Goal: Information Seeking & Learning: Learn about a topic

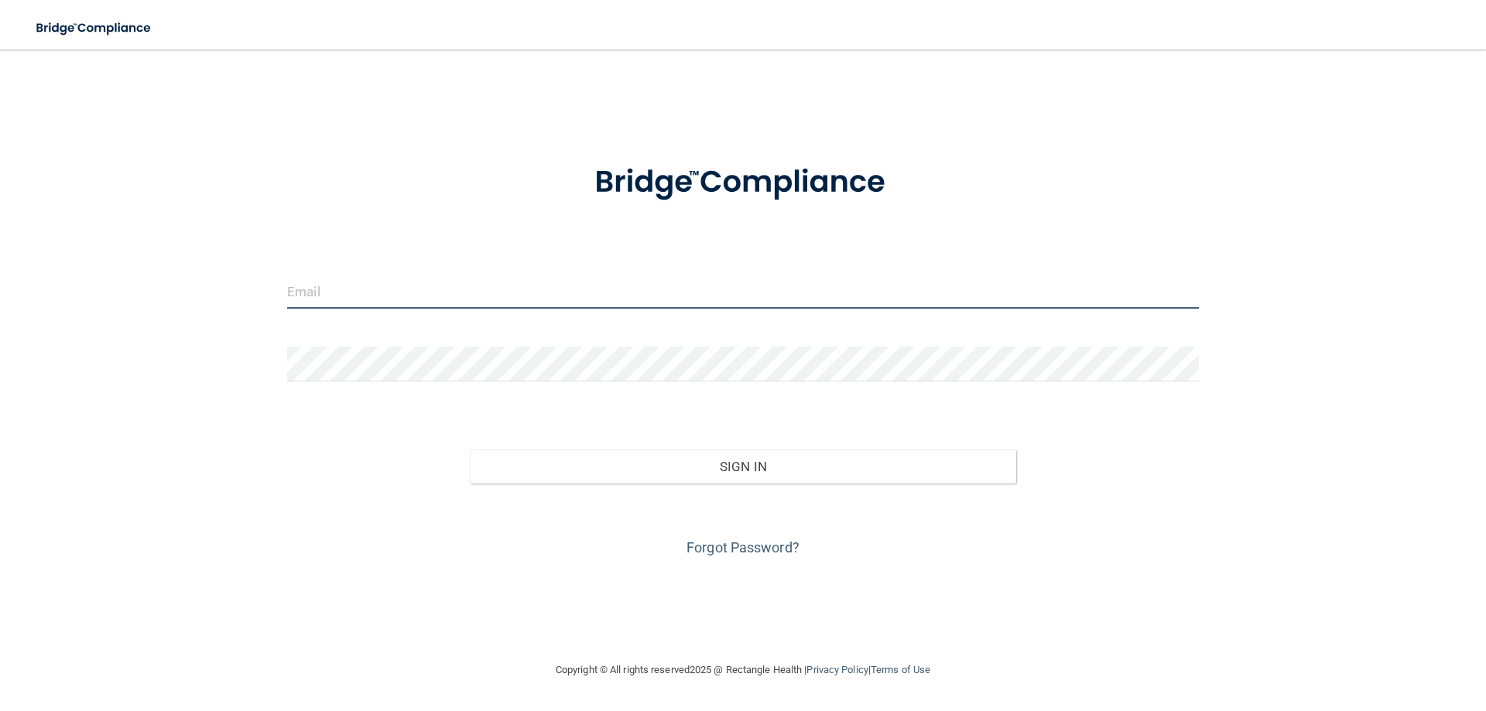
click at [470, 288] on input "email" at bounding box center [743, 291] width 912 height 35
type input "[EMAIL_ADDRESS][DOMAIN_NAME]"
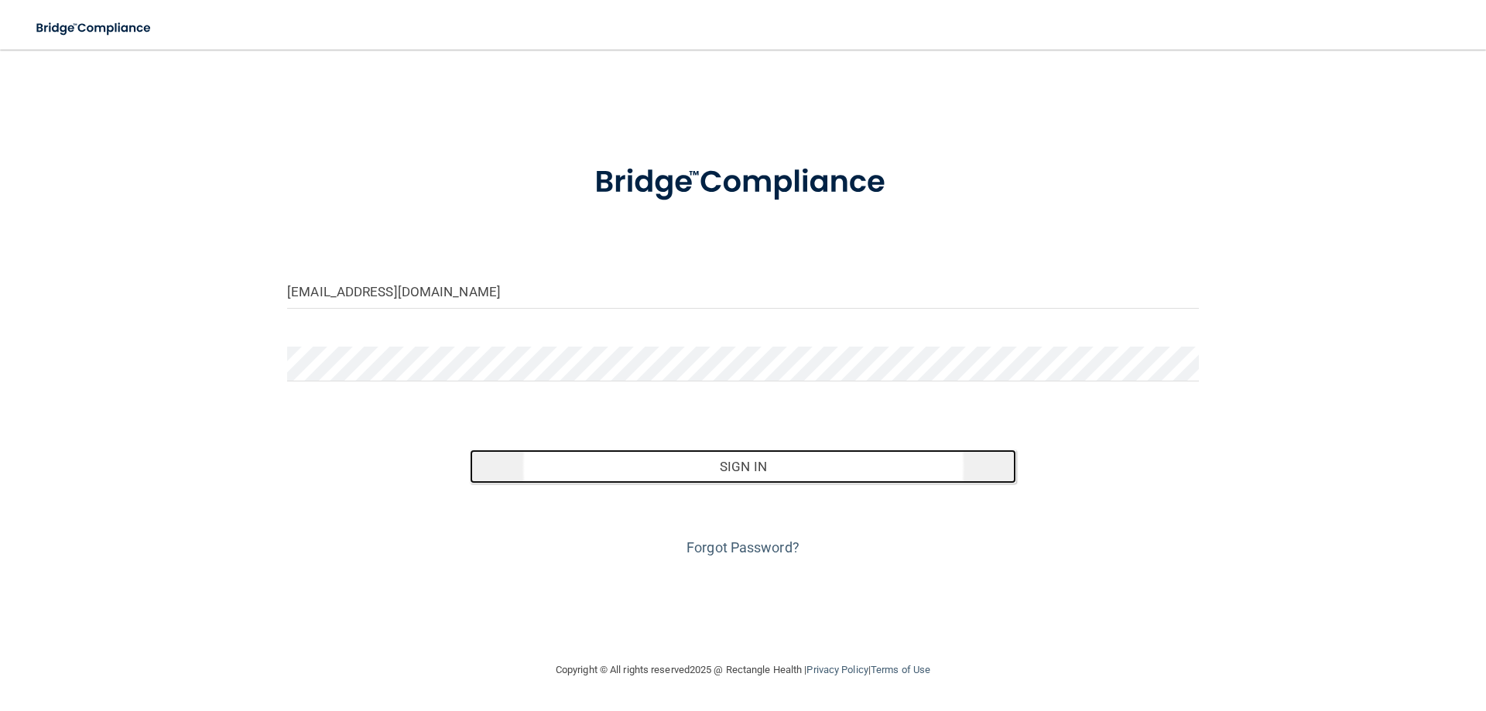
click at [737, 463] on button "Sign In" at bounding box center [743, 467] width 547 height 34
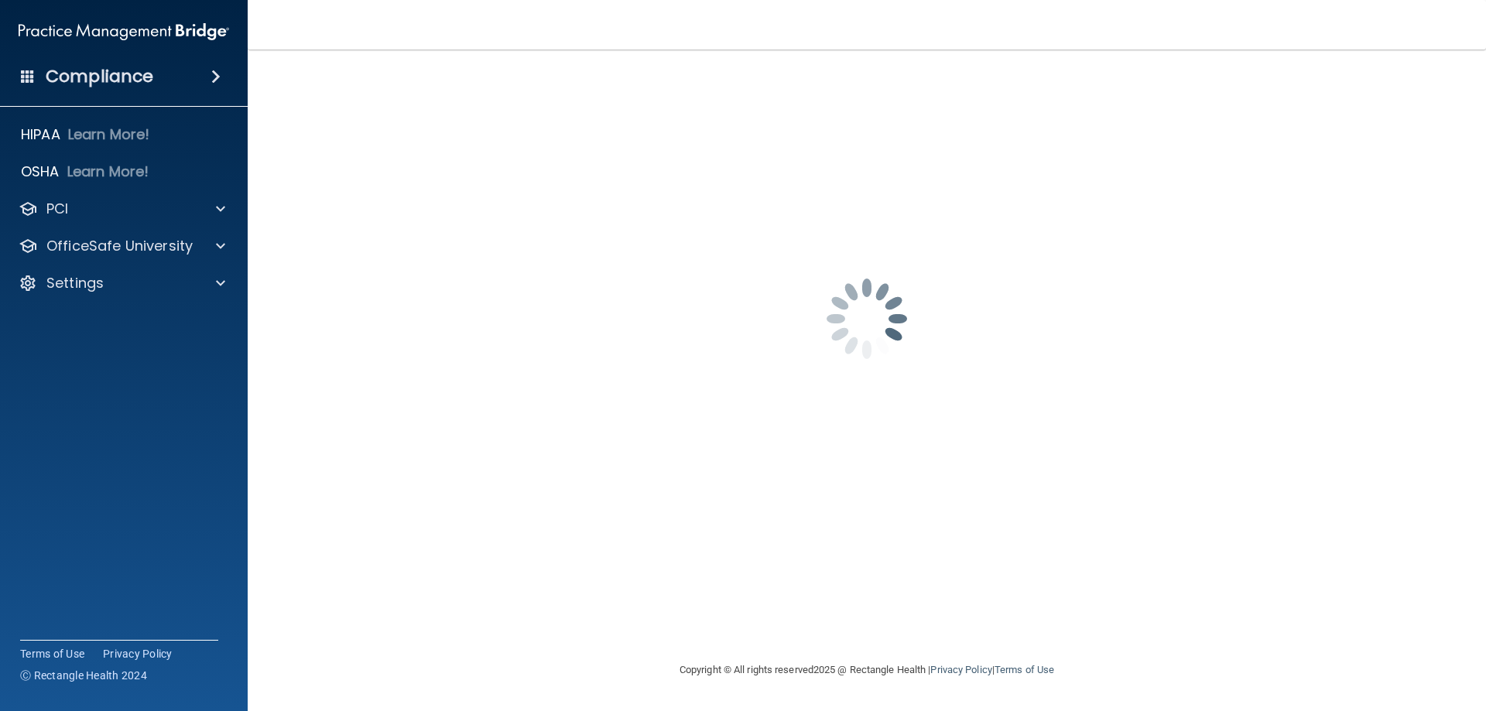
click at [113, 79] on h4 "Compliance" at bounding box center [100, 77] width 108 height 22
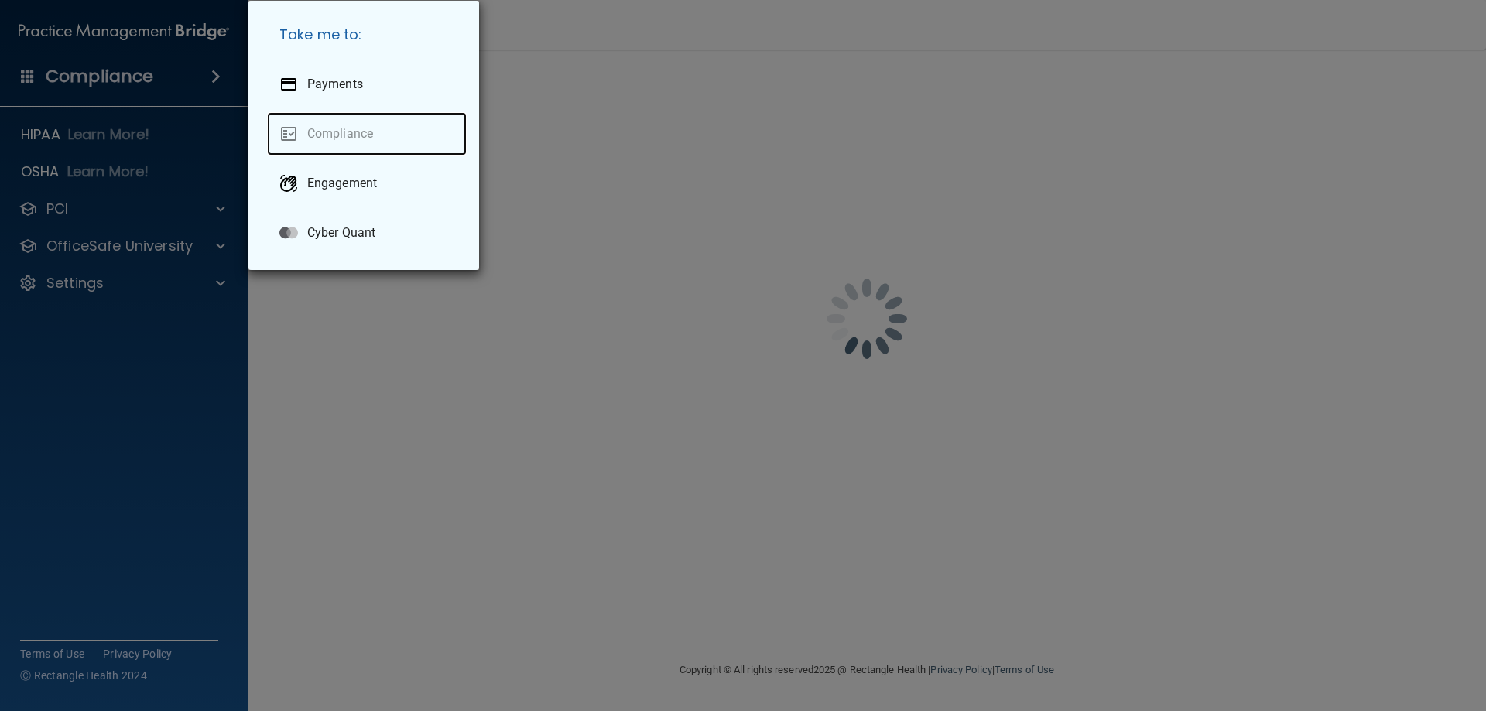
click at [363, 130] on link "Compliance" at bounding box center [367, 133] width 200 height 43
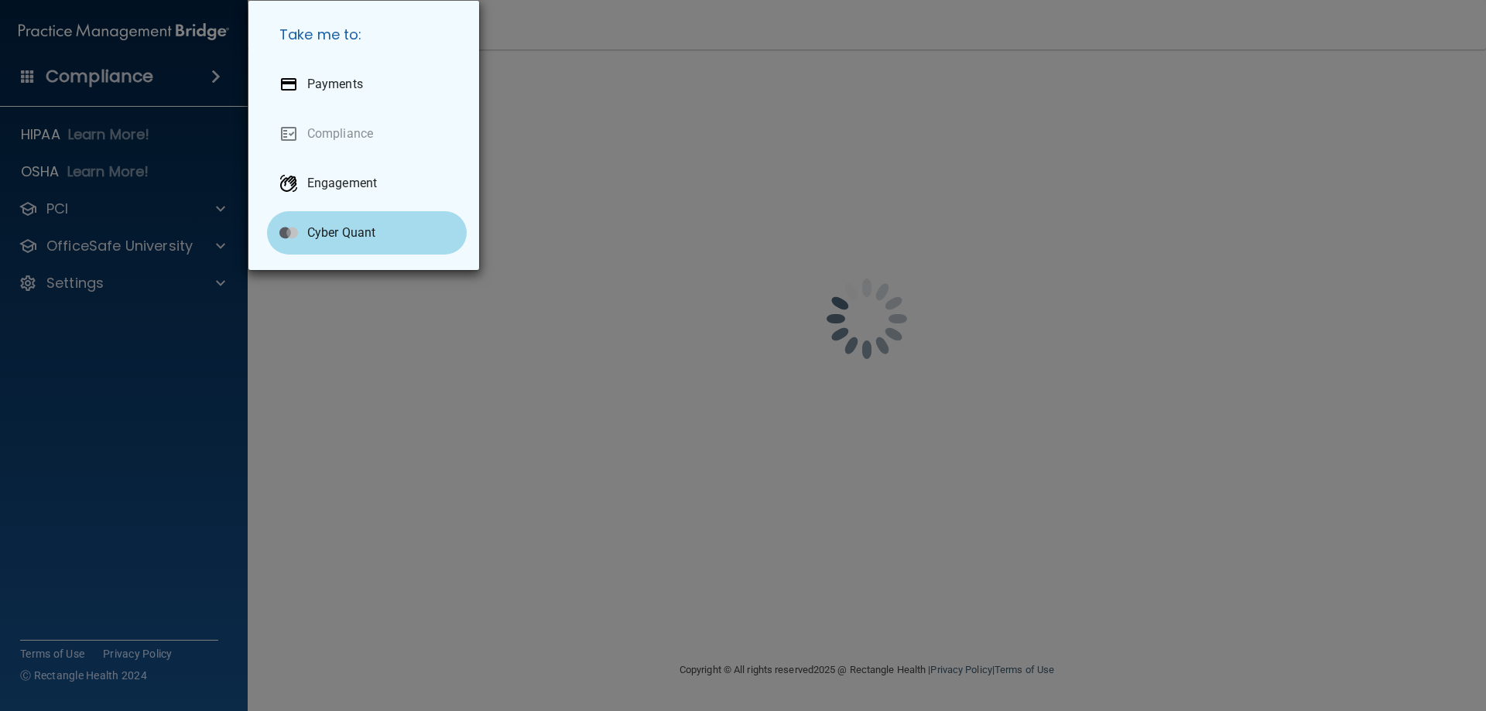
drag, startPoint x: 604, startPoint y: 164, endPoint x: 296, endPoint y: 203, distance: 310.4
click at [600, 164] on div "Take me to: Payments Compliance Engagement Cyber Quant" at bounding box center [743, 355] width 1486 height 711
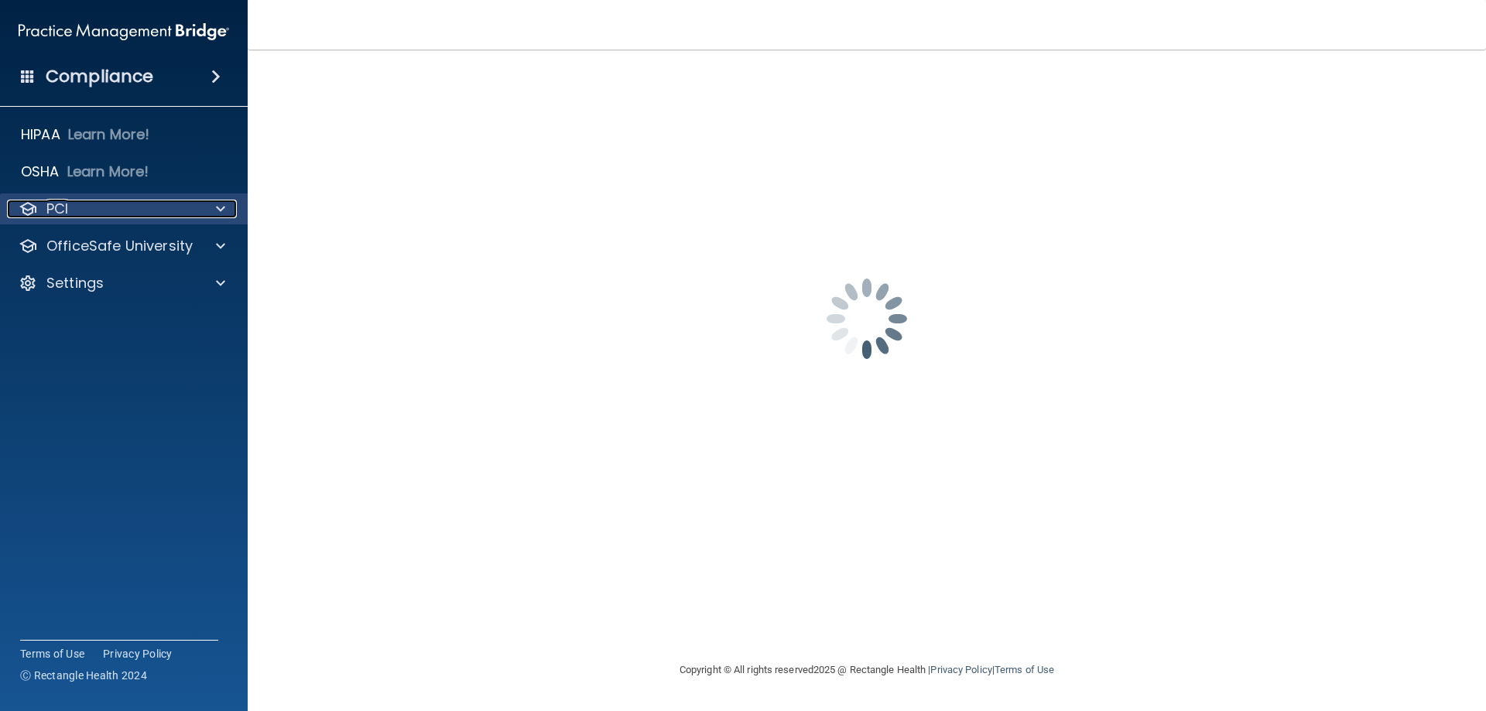
click at [221, 209] on span at bounding box center [220, 209] width 9 height 19
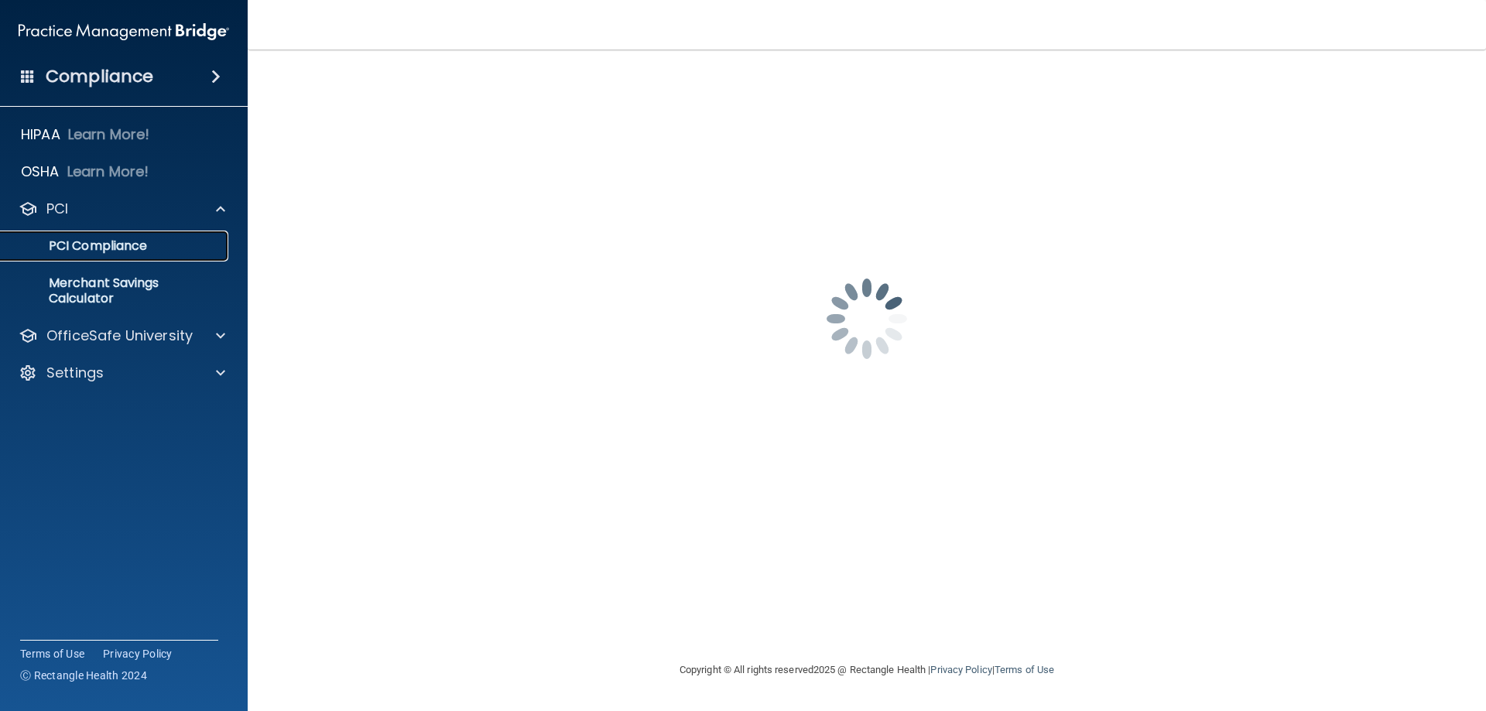
click at [211, 236] on link "PCI Compliance" at bounding box center [107, 246] width 244 height 31
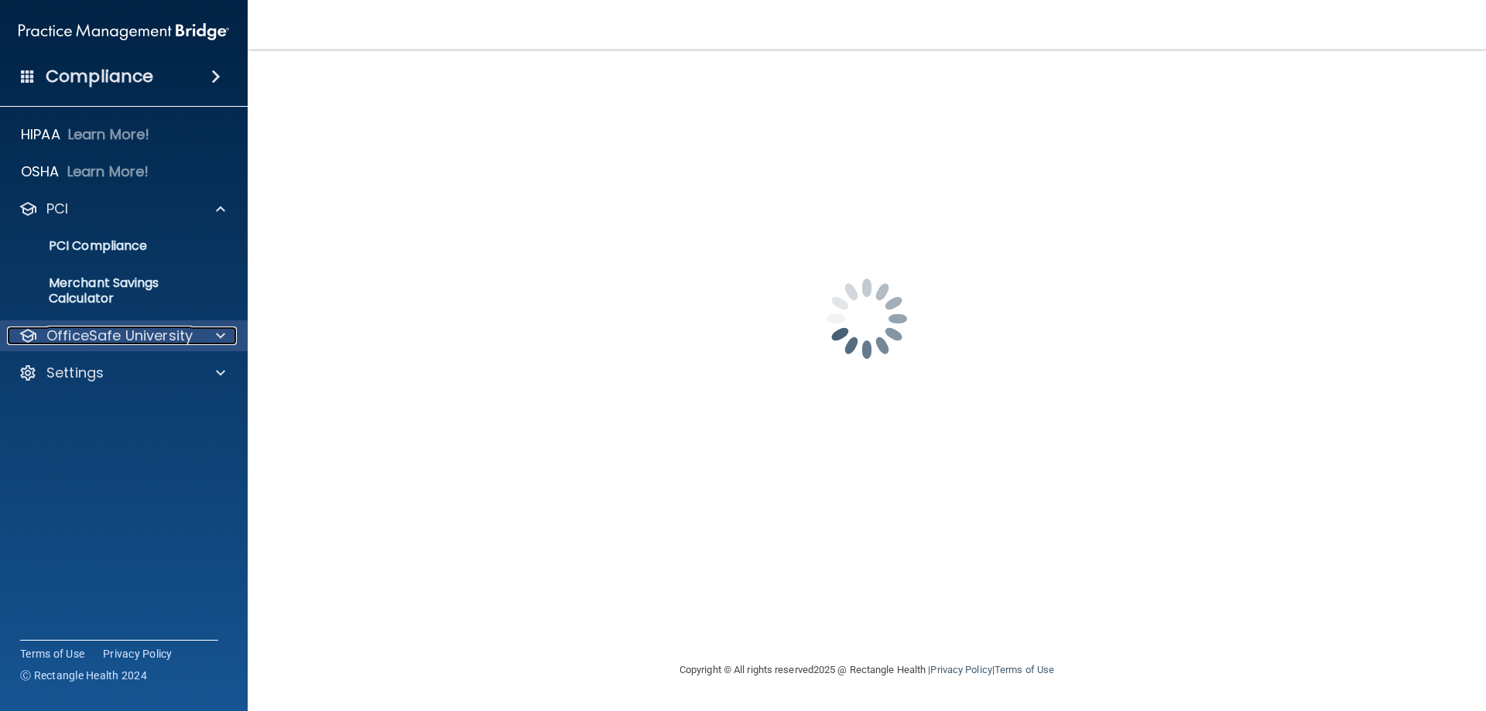
click at [226, 343] on div at bounding box center [218, 336] width 39 height 19
